Goal: Check status

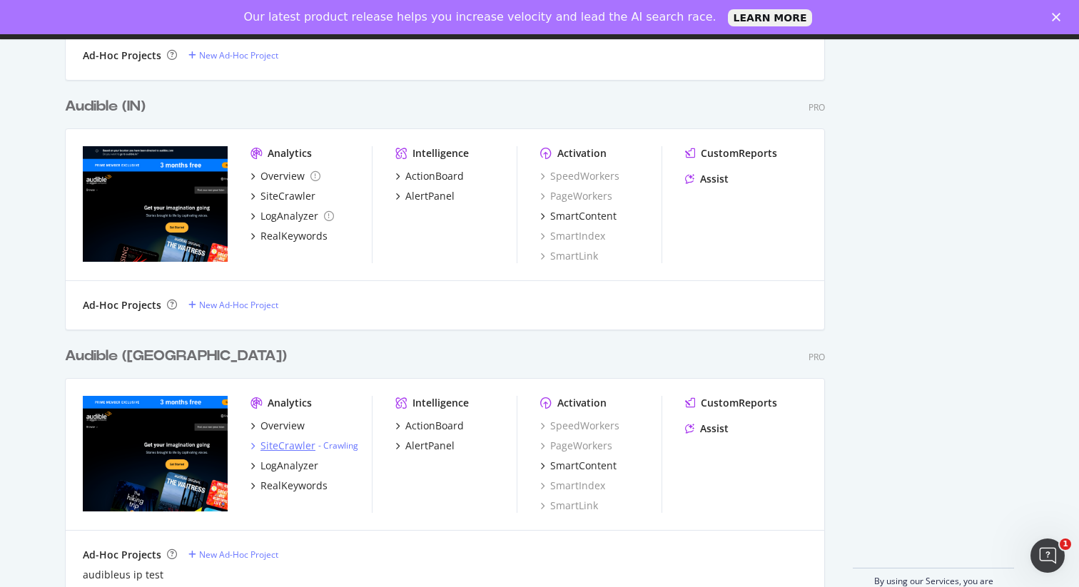
click at [251, 447] on icon "grid" at bounding box center [253, 445] width 4 height 7
